Goal: Task Accomplishment & Management: Manage account settings

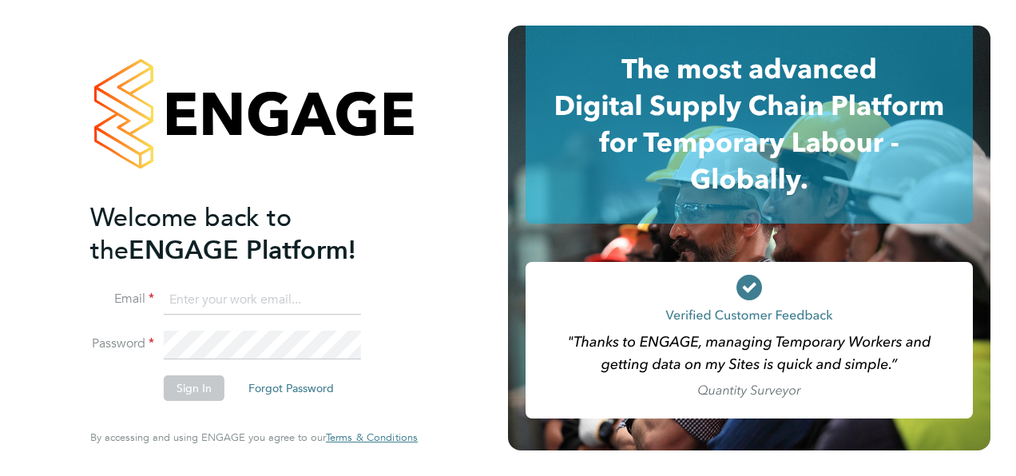
click at [278, 294] on input at bounding box center [262, 300] width 197 height 29
type input "[PERSON_NAME][EMAIL_ADDRESS][MEDICAL_DATA][DOMAIN_NAME]"
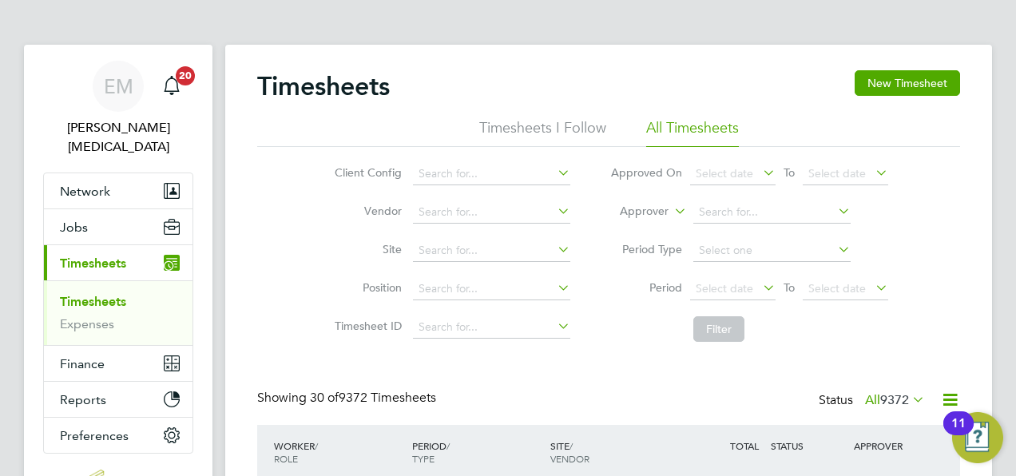
click at [753, 200] on li "Approver" at bounding box center [749, 212] width 318 height 38
click at [754, 208] on input at bounding box center [772, 212] width 157 height 22
click at [746, 274] on b "Col" at bounding box center [736, 278] width 18 height 14
type input "Kirsty Collins"
click at [733, 324] on button "Filter" at bounding box center [719, 329] width 51 height 26
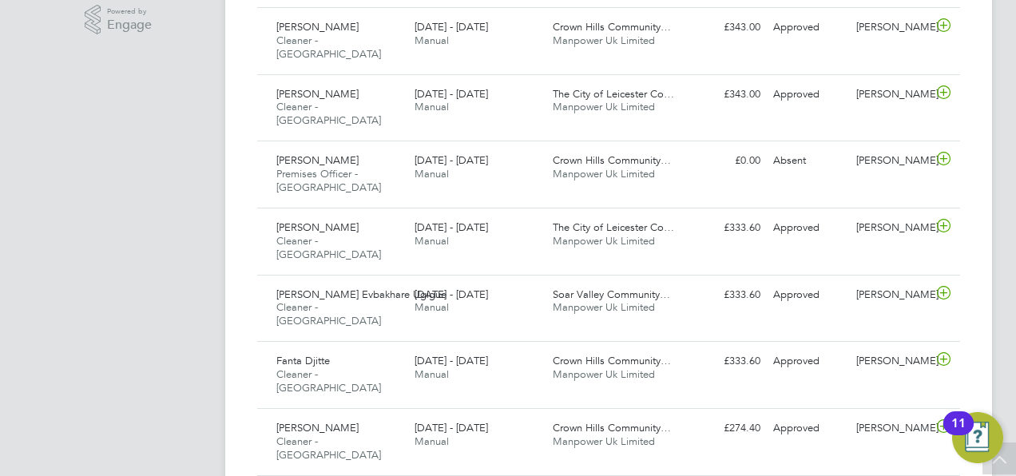
click at [404, 416] on div "Mubarak Ussenbai Cleaner - Leicester 22 - 28 Sep 2025" at bounding box center [339, 443] width 138 height 54
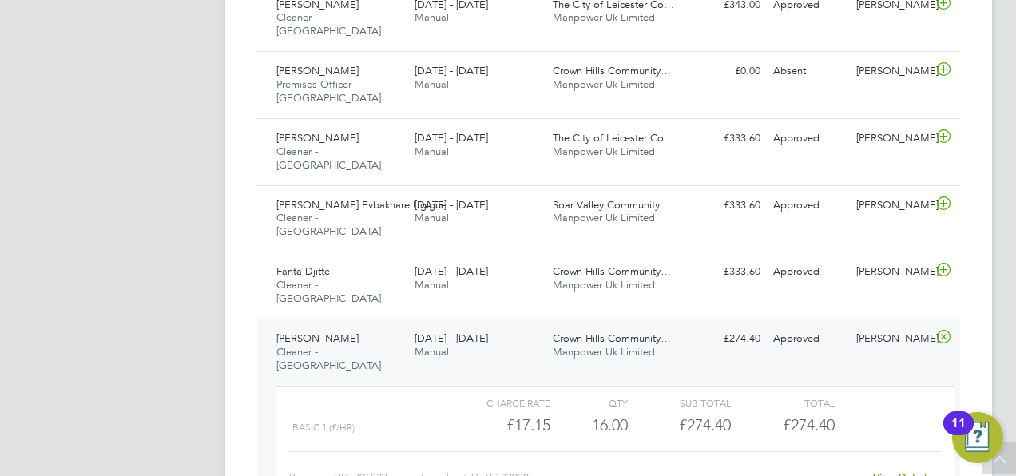
click at [889, 471] on link "View Details" at bounding box center [902, 478] width 58 height 14
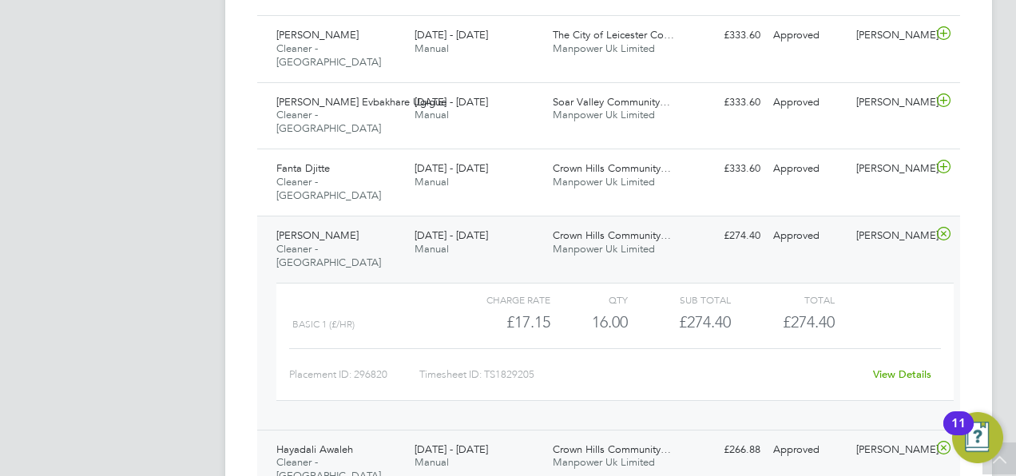
scroll to position [783, 0]
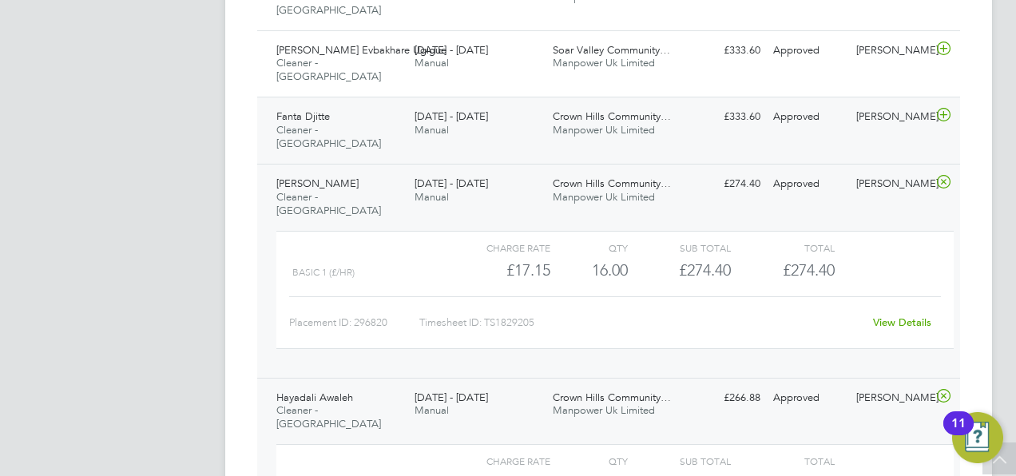
click at [344, 104] on div "Fanta Djitte Cleaner - Leicester 22 - 28 Sep 2025" at bounding box center [339, 131] width 138 height 54
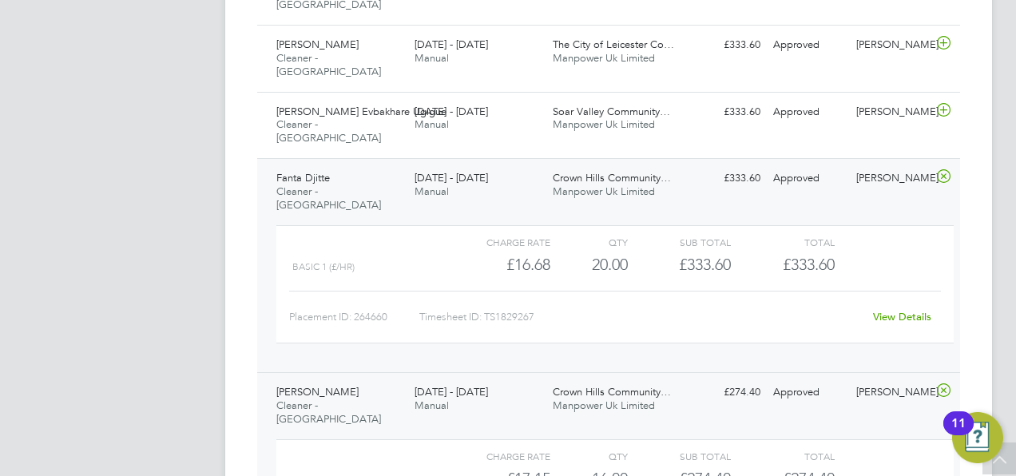
scroll to position [717, 0]
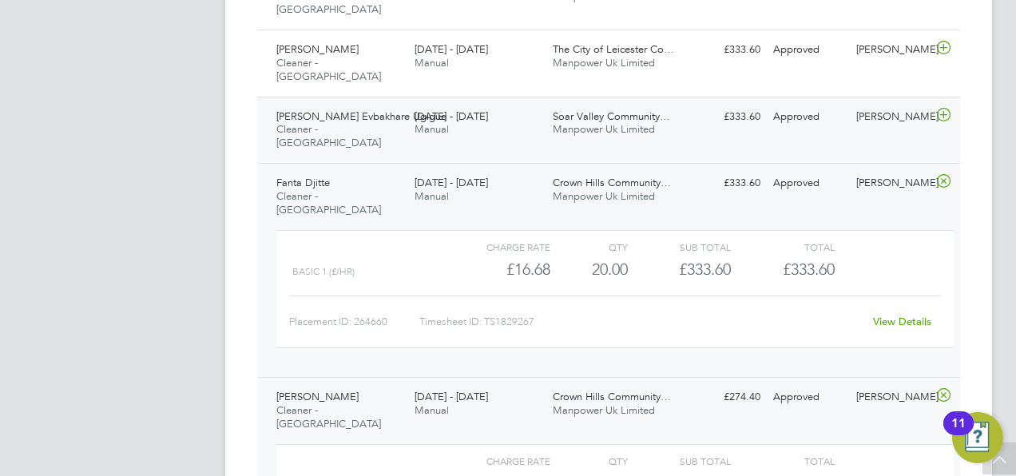
click at [435, 122] on span "Manual" at bounding box center [432, 129] width 34 height 14
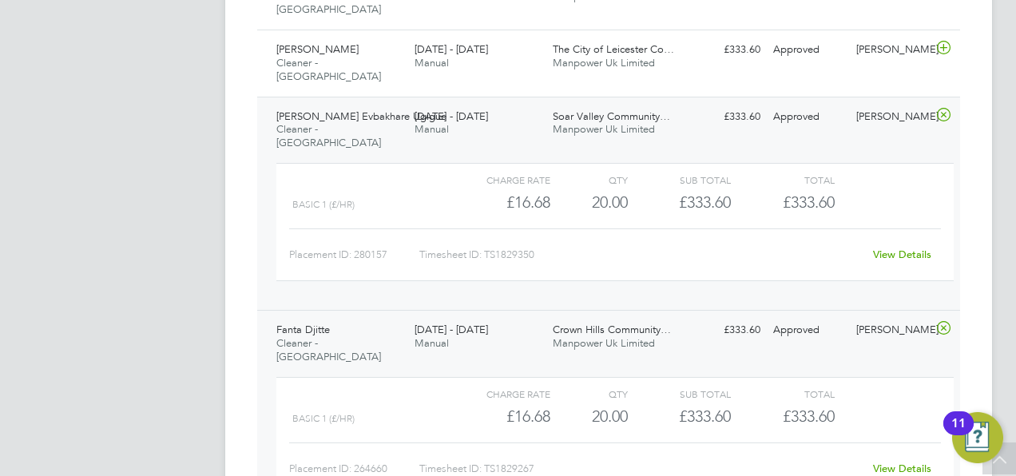
scroll to position [681, 0]
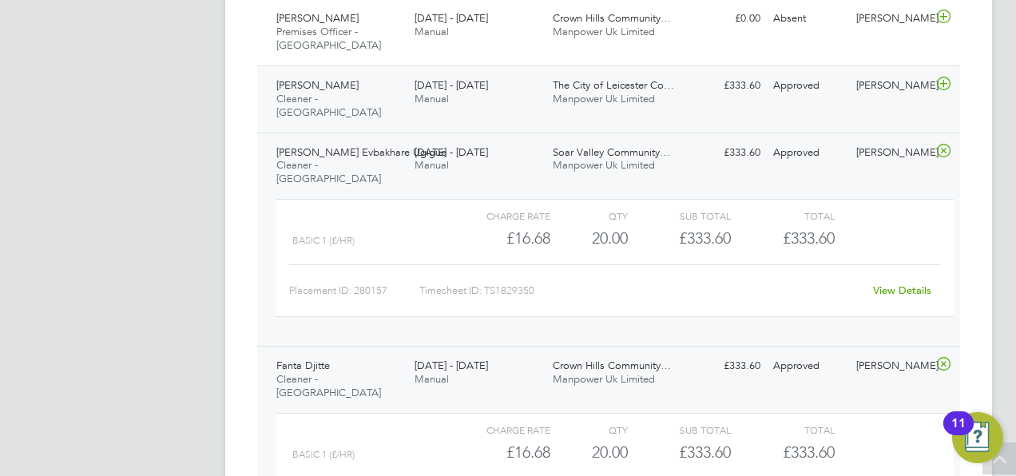
click at [418, 92] on span "Manual" at bounding box center [432, 99] width 34 height 14
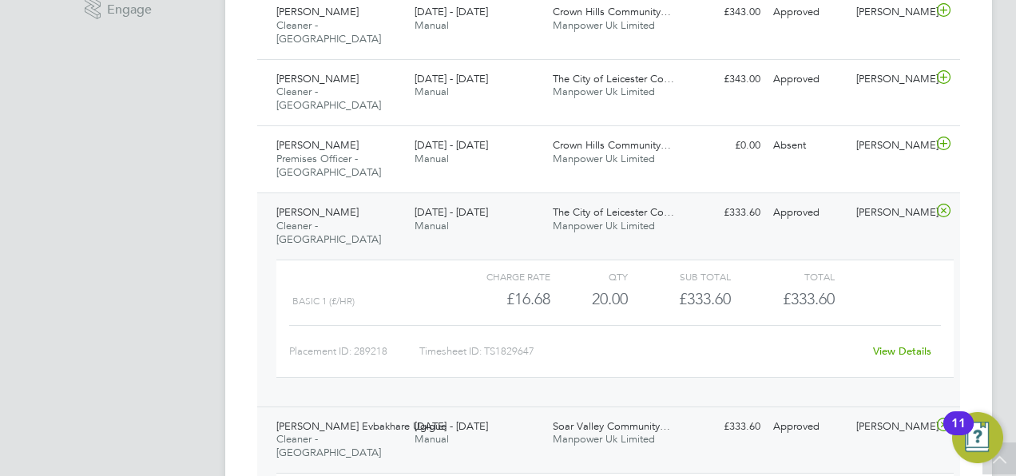
scroll to position [553, 0]
click at [364, 133] on div "Joseph Kamau Mbugua Premises Officer - Leicester 22 - 28 Sep 2025" at bounding box center [339, 160] width 138 height 54
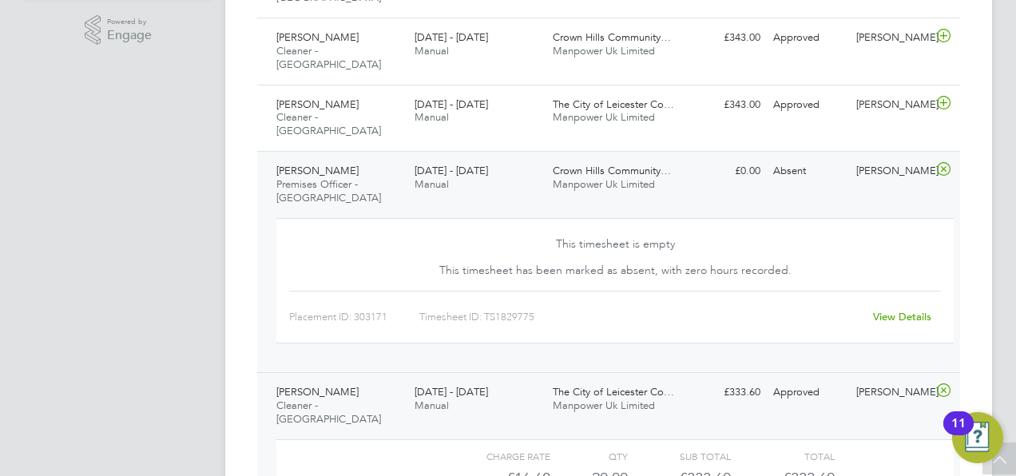
scroll to position [527, 0]
click at [326, 111] on span "Cleaner - Leicester" at bounding box center [328, 124] width 105 height 27
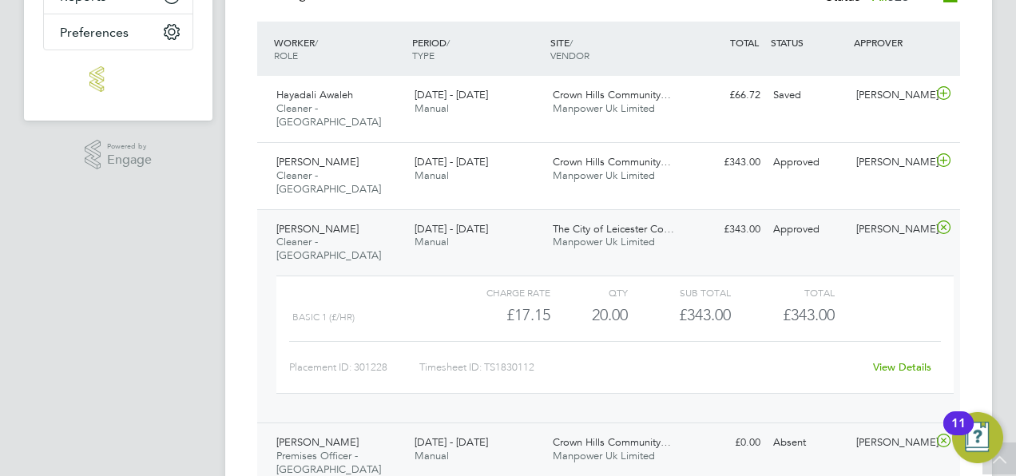
scroll to position [403, 0]
click at [420, 156] on span "22 - 28 Sep 2025" at bounding box center [452, 163] width 74 height 14
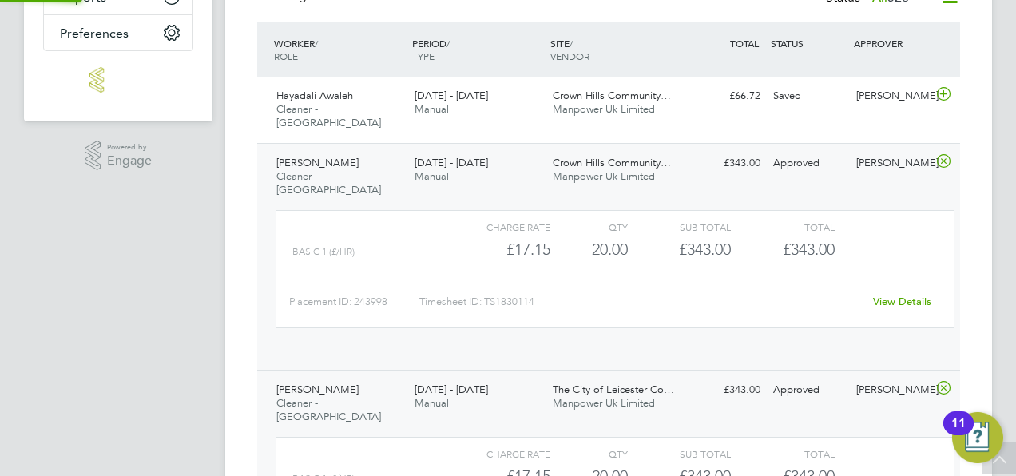
scroll to position [27, 156]
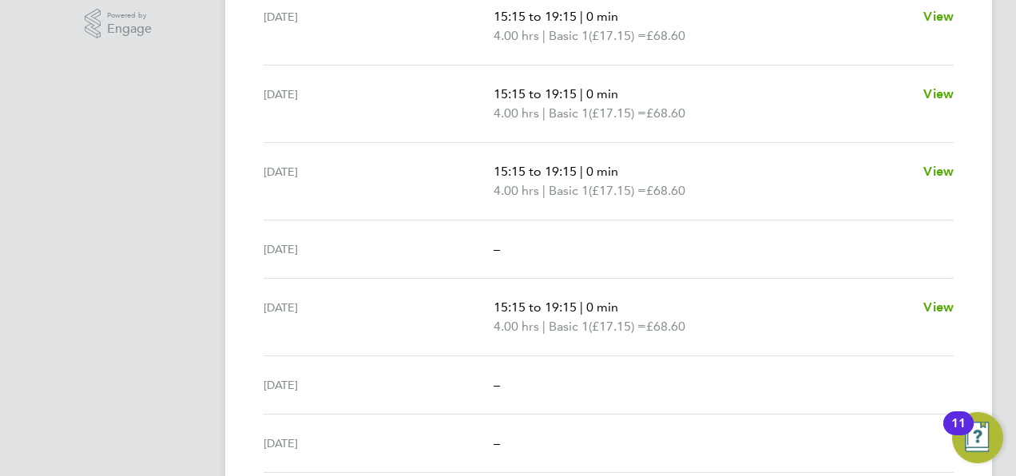
scroll to position [556, 0]
